Goal: Find contact information: Find contact information

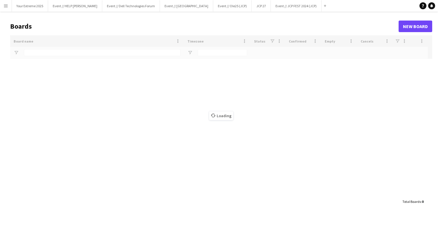
type input "***"
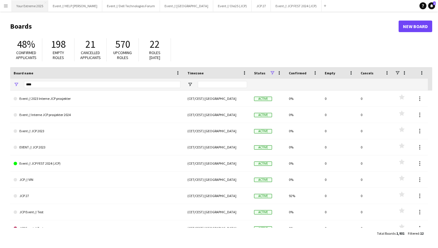
click at [25, 5] on button "Your Extreme 2025 Close" at bounding box center [30, 5] width 36 height 11
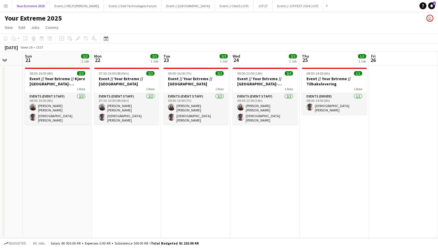
scroll to position [0, 173]
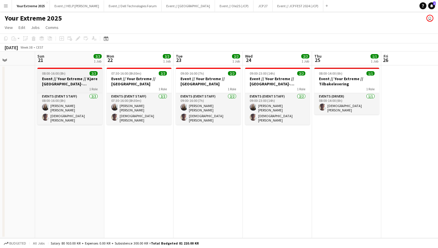
click at [66, 80] on h3 "Event // Your Extreme // Kjøre [GEOGRAPHIC_DATA]-[GEOGRAPHIC_DATA]" at bounding box center [69, 81] width 65 height 10
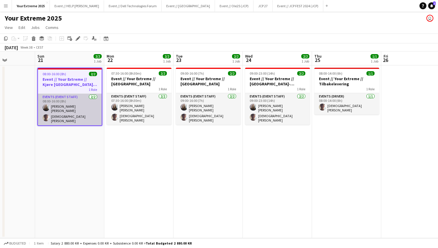
click at [69, 111] on app-card-role "Events (Event Staff) [DATE] 08:00-16:00 (8h) [PERSON_NAME] [PERSON_NAME]" at bounding box center [70, 110] width 64 height 32
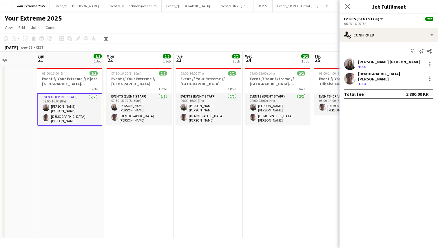
click at [350, 62] on app-user-avatar at bounding box center [350, 64] width 12 height 12
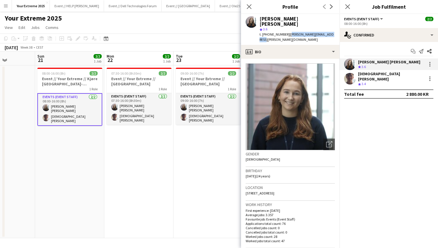
drag, startPoint x: 284, startPoint y: 30, endPoint x: 325, endPoint y: 30, distance: 40.8
click at [325, 32] on span "| [PERSON_NAME][EMAIL_ADDRESS][PERSON_NAME][DOMAIN_NAME]" at bounding box center [296, 37] width 74 height 10
copy span "[PERSON_NAME][EMAIL_ADDRESS][PERSON_NAME][DOMAIN_NAME]"
click at [348, 78] on app-user-avatar at bounding box center [350, 79] width 12 height 12
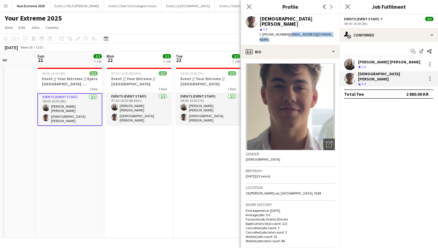
drag, startPoint x: 284, startPoint y: 29, endPoint x: 323, endPoint y: 30, distance: 39.1
click at [323, 32] on span "| [EMAIL_ADDRESS][DOMAIN_NAME]" at bounding box center [295, 37] width 73 height 10
copy span "[EMAIL_ADDRESS][DOMAIN_NAME]"
click at [346, 6] on icon at bounding box center [348, 7] width 6 height 6
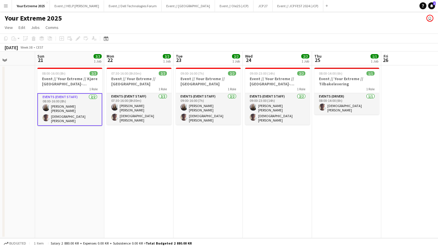
click at [402, 146] on app-date-cell at bounding box center [415, 151] width 69 height 173
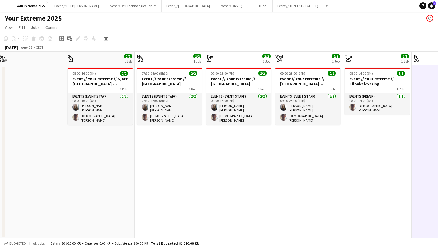
scroll to position [0, 135]
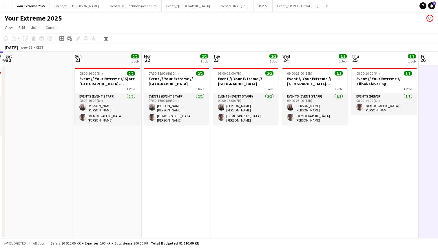
click at [40, 149] on app-date-cell at bounding box center [37, 151] width 69 height 173
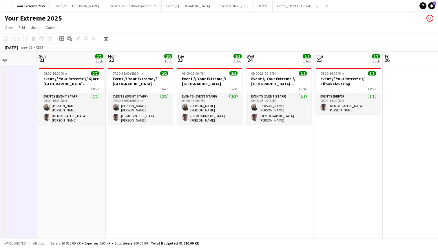
scroll to position [0, 241]
